Goal: Information Seeking & Learning: Learn about a topic

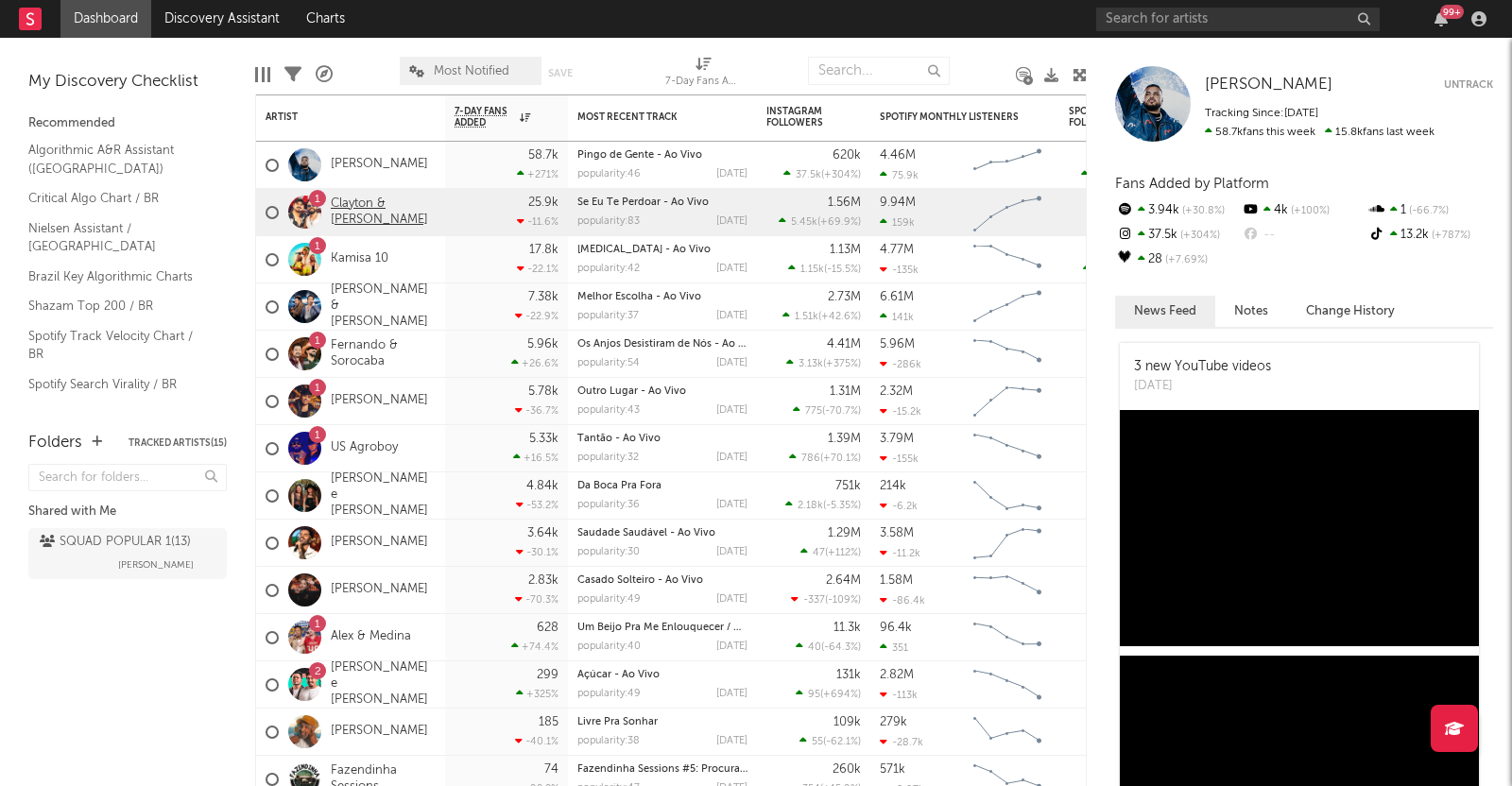
click at [350, 206] on link "Clayton & [PERSON_NAME]" at bounding box center [383, 213] width 104 height 32
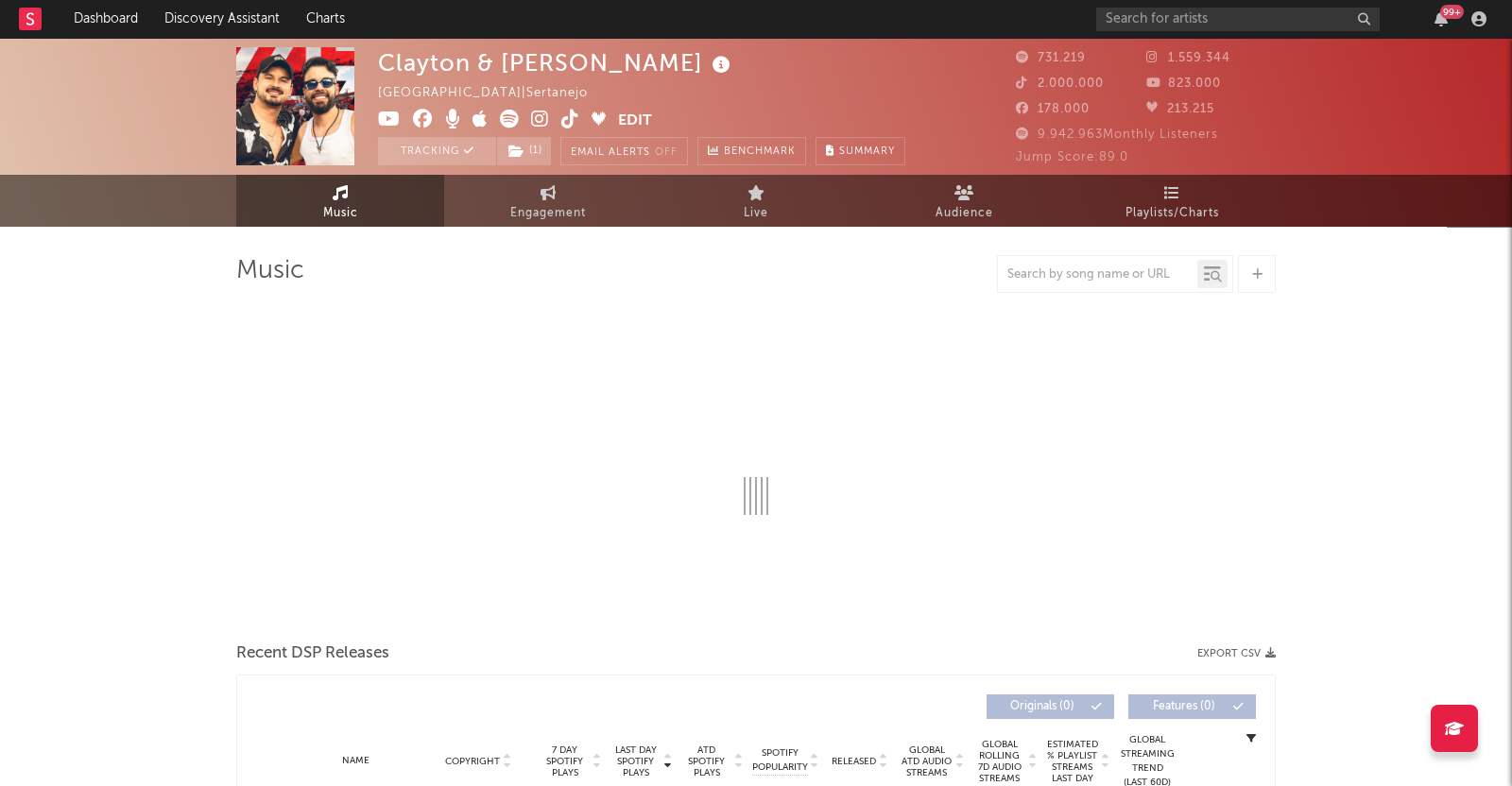
select select "6m"
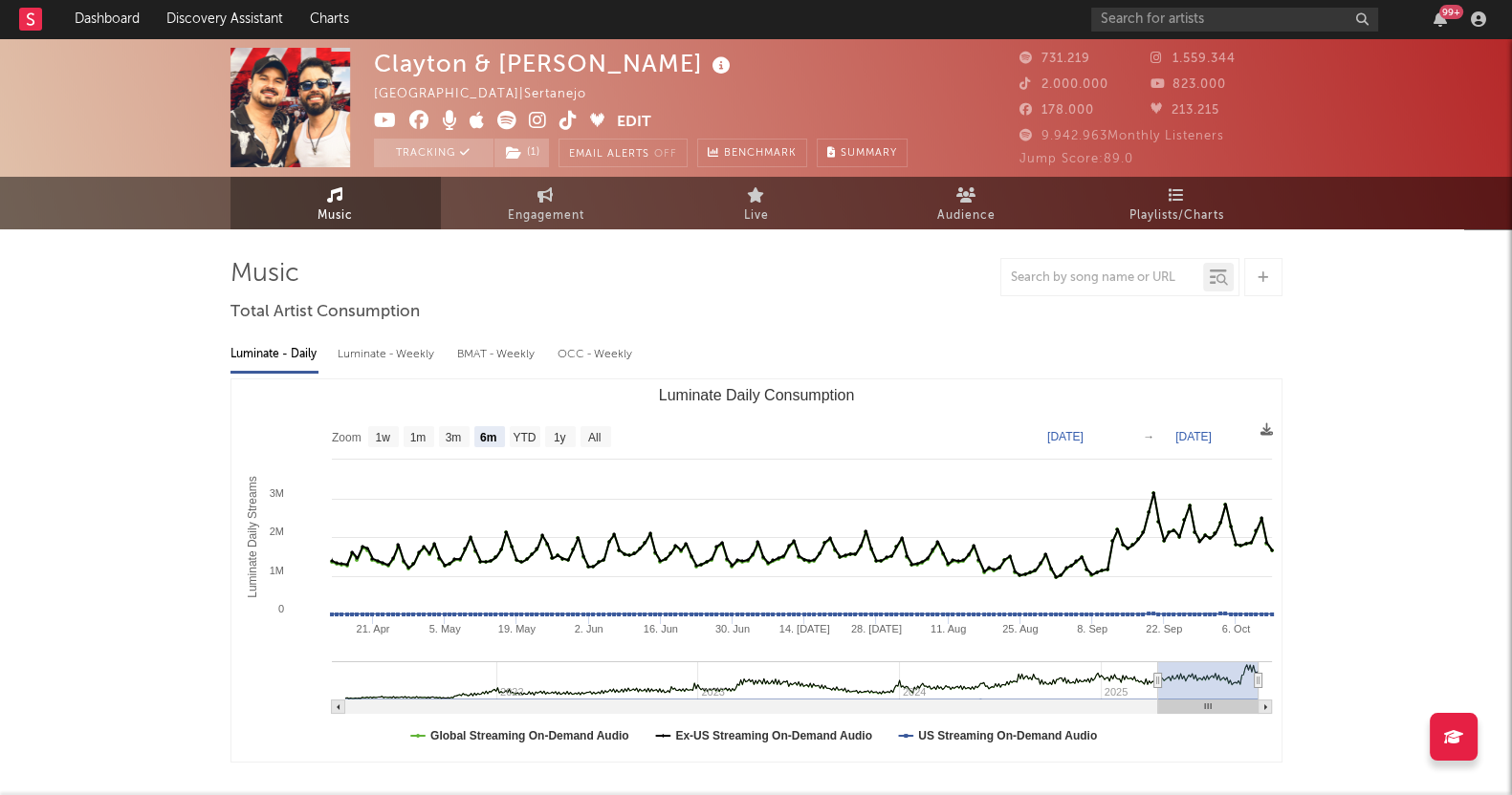
click at [1160, 205] on span "Playlists/Charts" at bounding box center [1177, 216] width 95 height 23
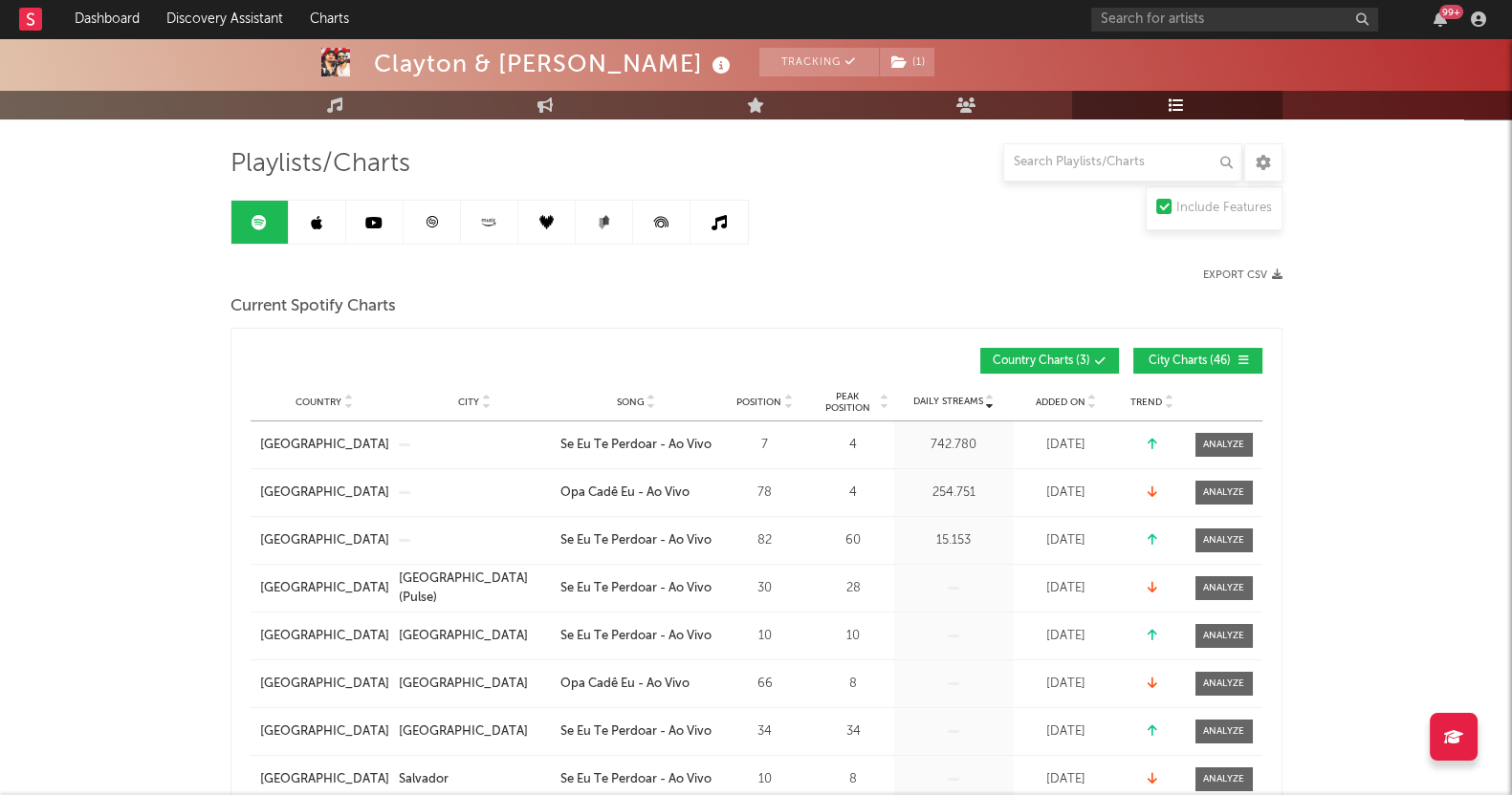
scroll to position [238, 0]
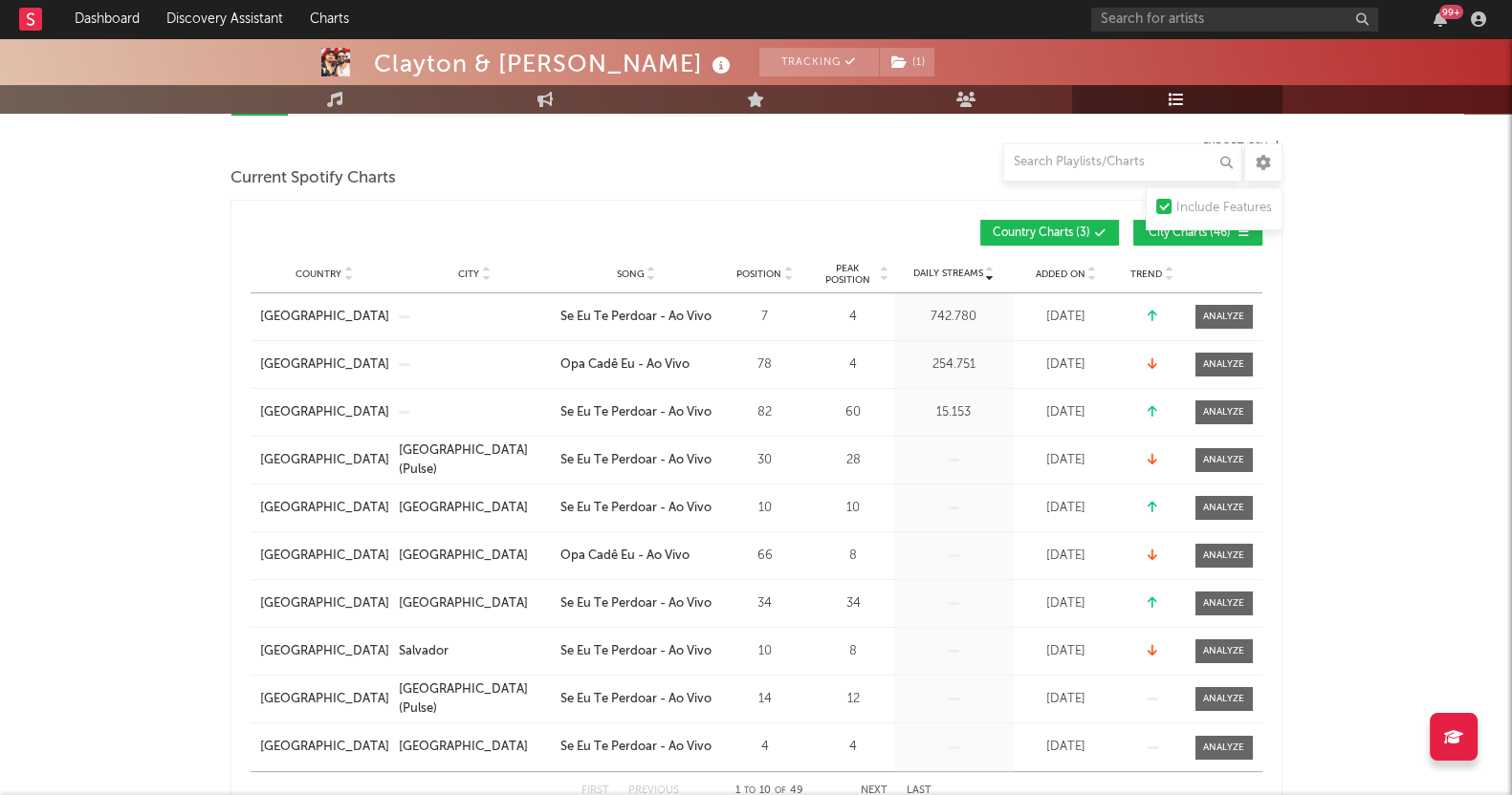
click at [1171, 242] on button "City Charts ( 46 )" at bounding box center [1198, 232] width 129 height 26
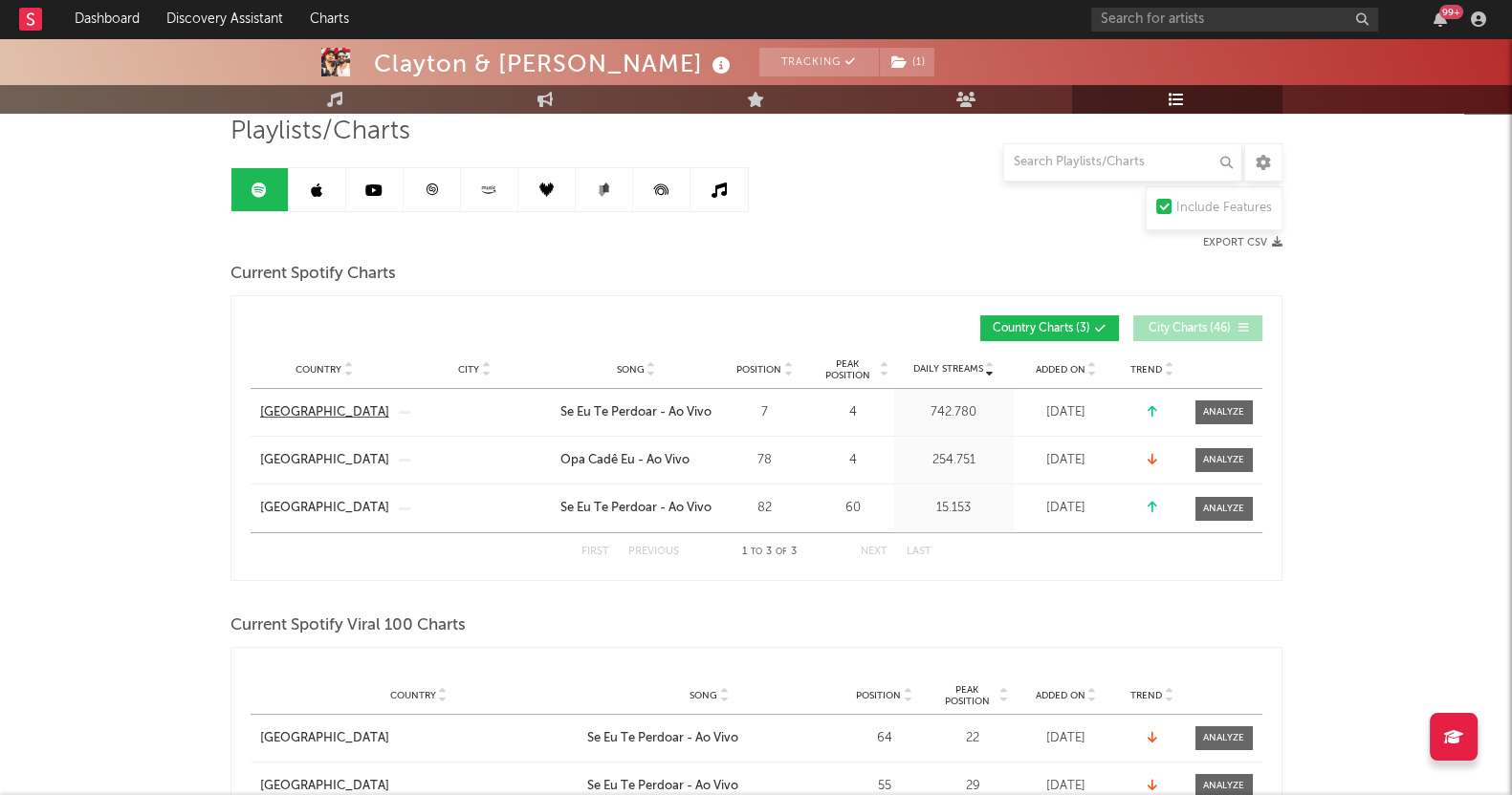
scroll to position [0, 0]
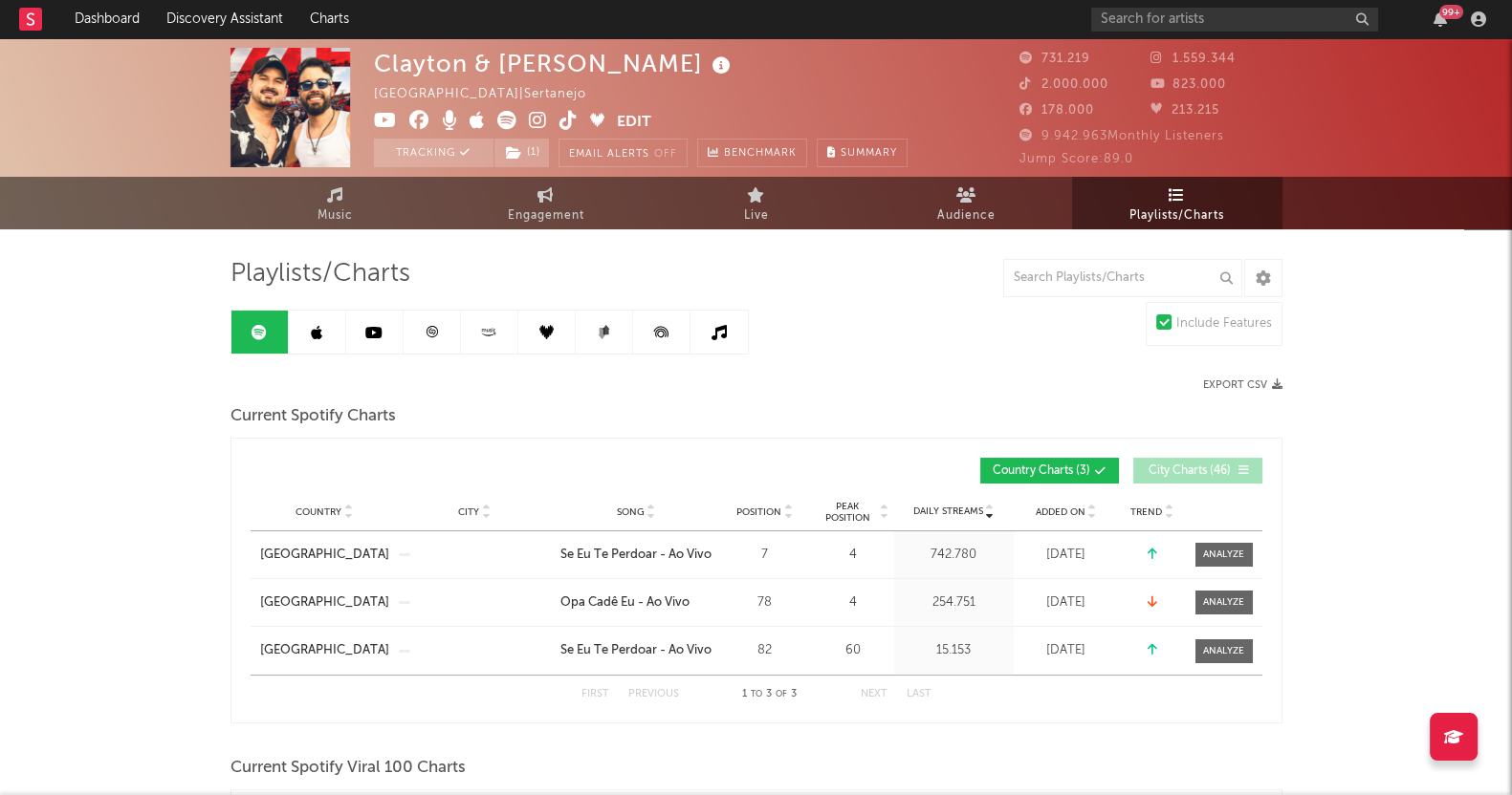
click at [320, 207] on span "Music" at bounding box center [334, 216] width 36 height 23
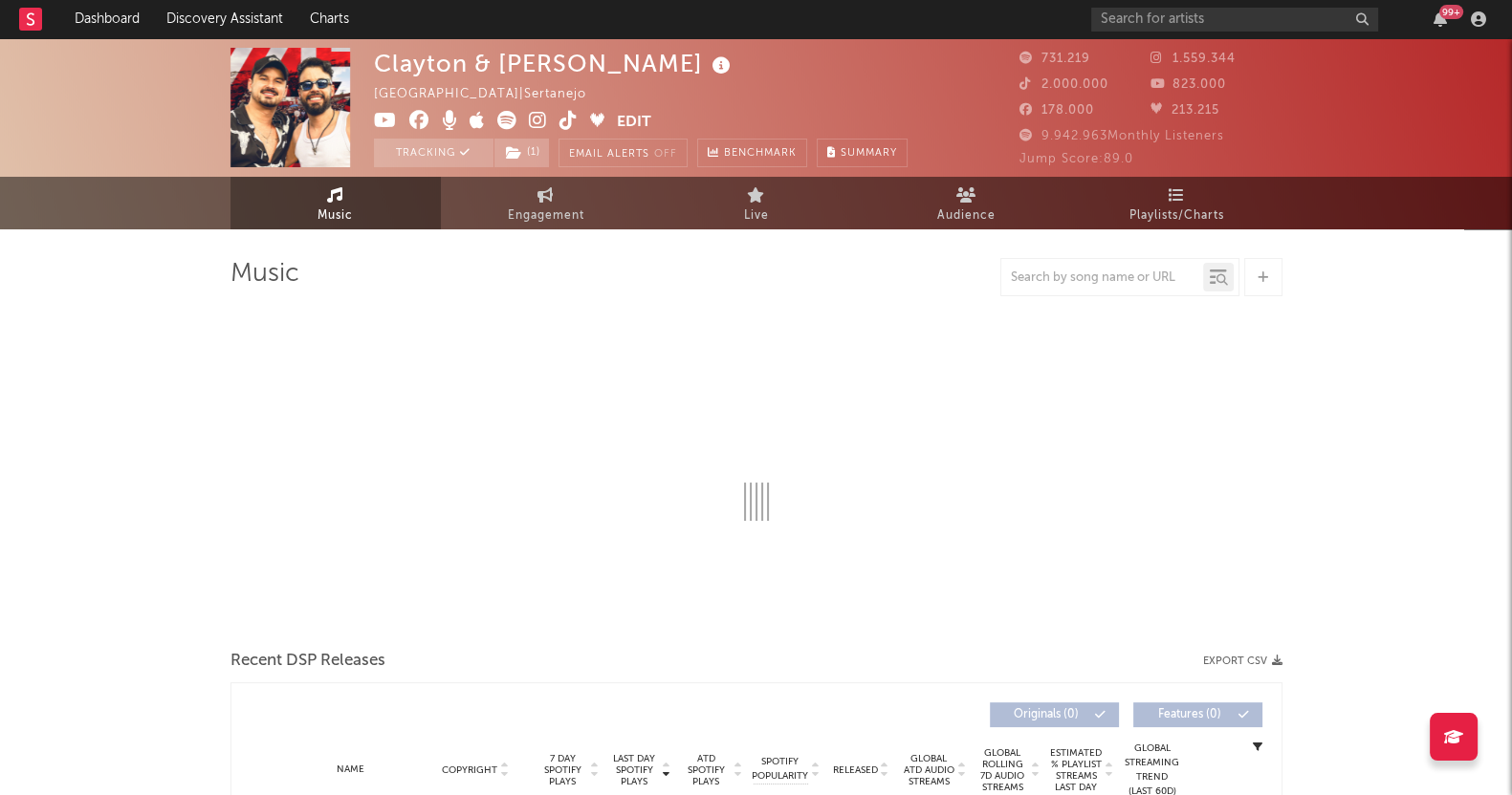
select select "6m"
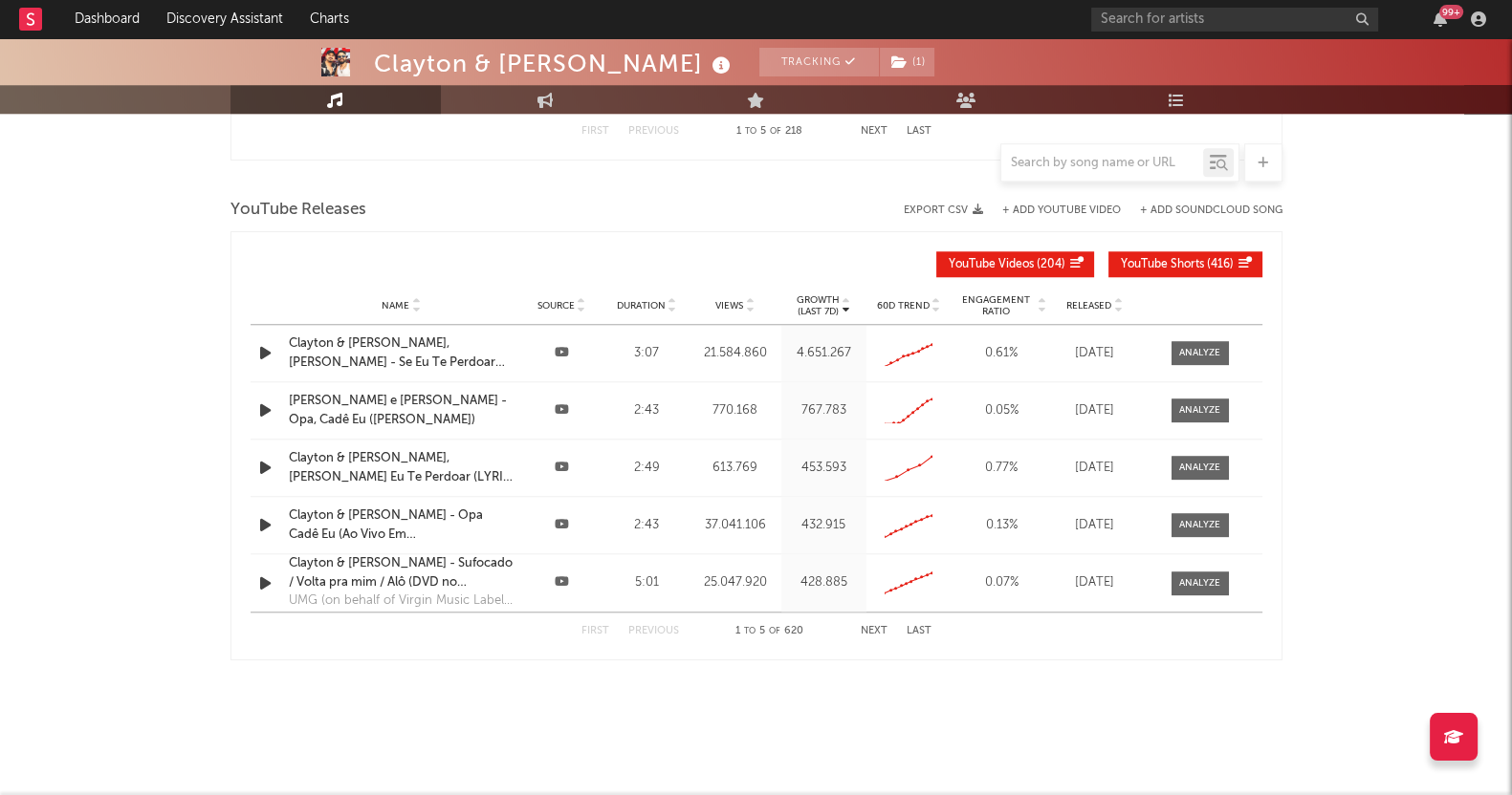
scroll to position [2128, 0]
